Goal: Task Accomplishment & Management: Manage account settings

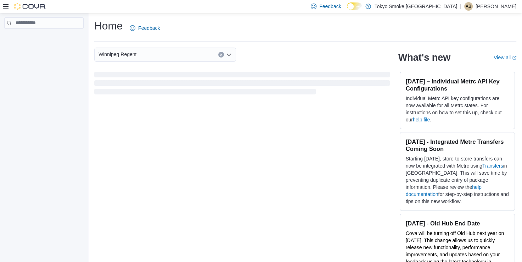
click at [497, 5] on p "[PERSON_NAME]" at bounding box center [496, 6] width 41 height 9
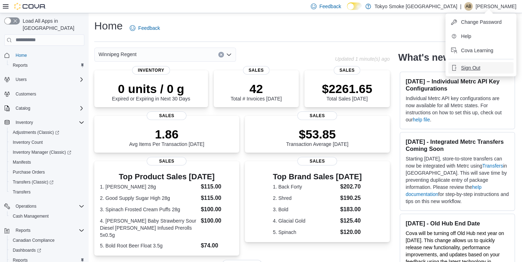
click at [469, 66] on span "Sign Out" at bounding box center [470, 67] width 19 height 7
